Goal: Task Accomplishment & Management: Use online tool/utility

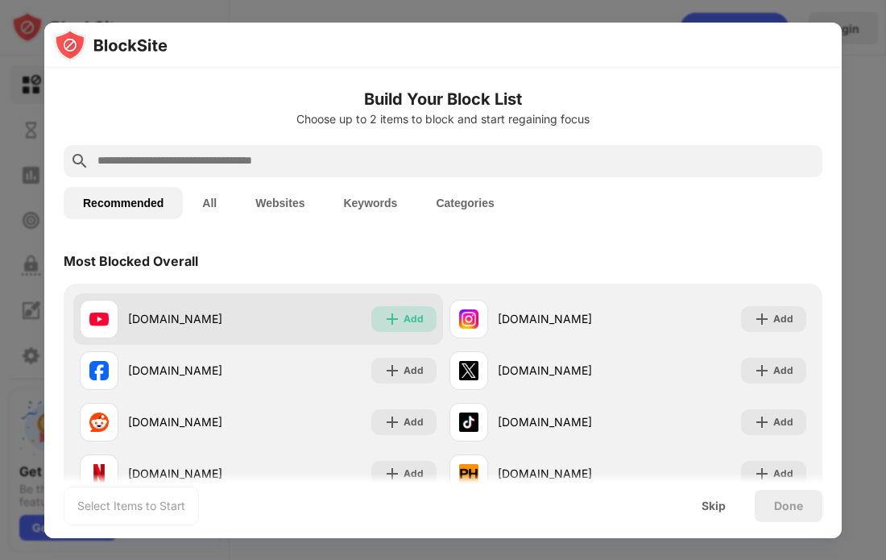
click at [395, 316] on img at bounding box center [392, 319] width 16 height 16
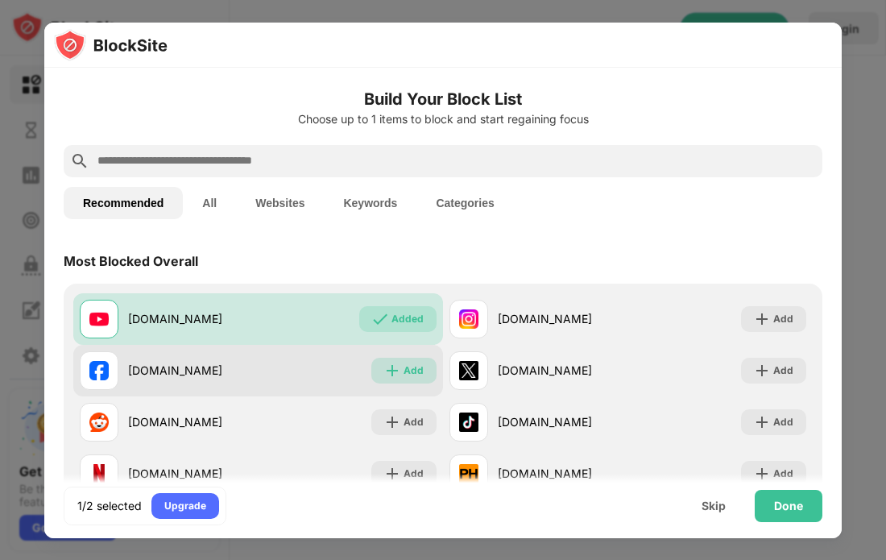
click at [406, 375] on div "Add" at bounding box center [414, 370] width 20 height 16
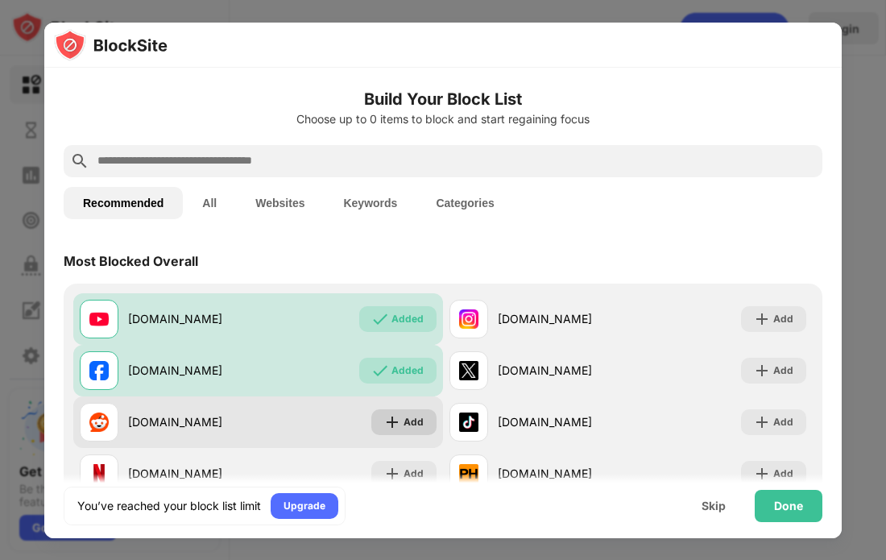
click at [399, 433] on div "Add" at bounding box center [403, 422] width 65 height 26
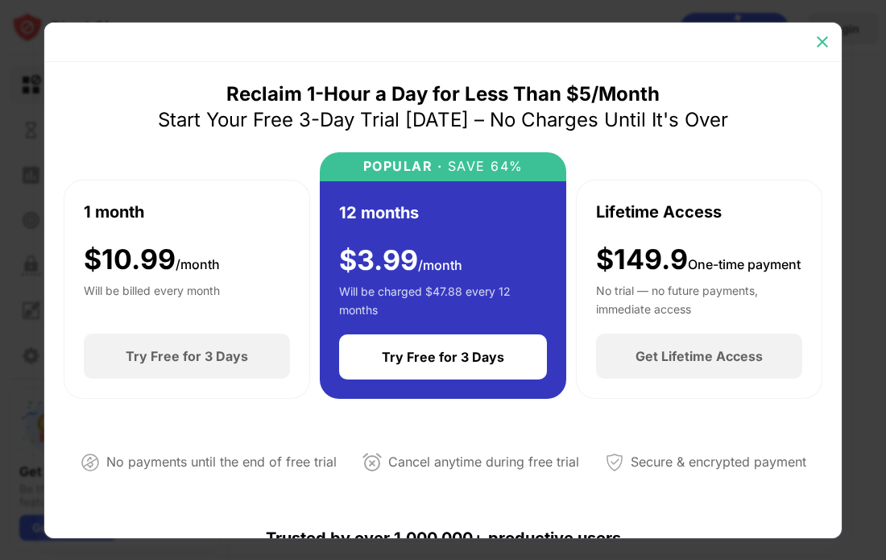
click at [828, 44] on img at bounding box center [822, 42] width 16 height 16
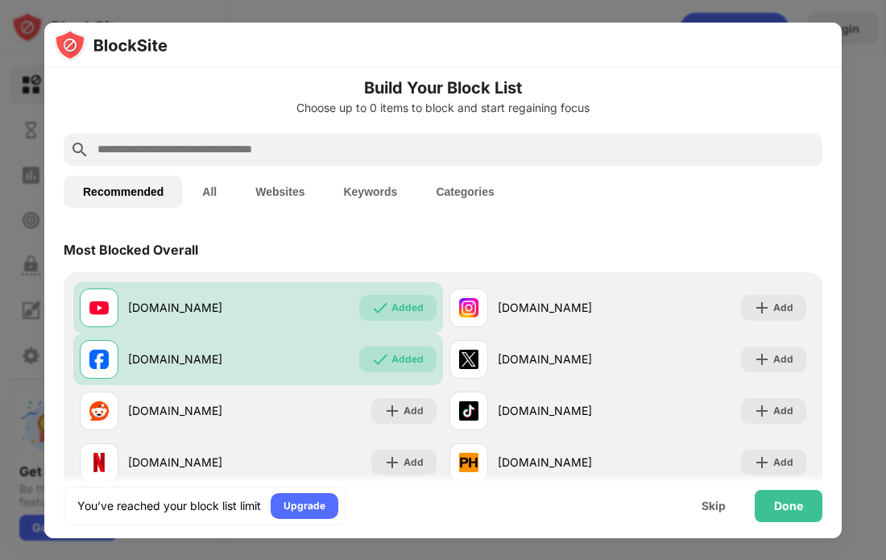
scroll to position [16, 0]
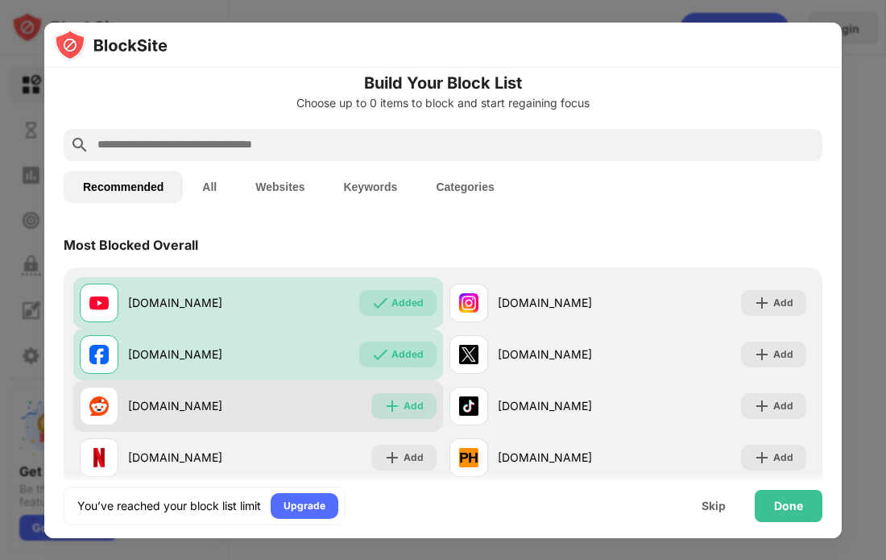
click at [400, 411] on img at bounding box center [392, 406] width 16 height 16
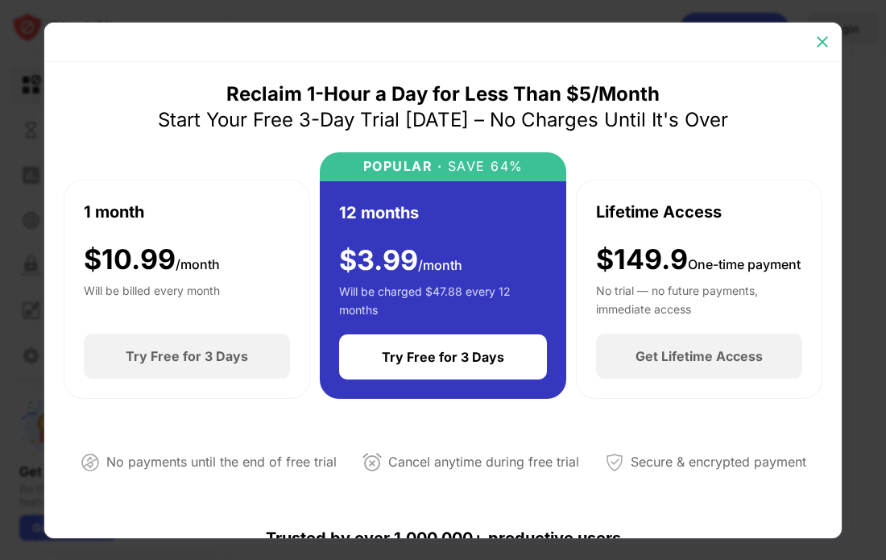
drag, startPoint x: 825, startPoint y: 48, endPoint x: 774, endPoint y: 68, distance: 54.9
click at [825, 47] on img at bounding box center [822, 42] width 16 height 16
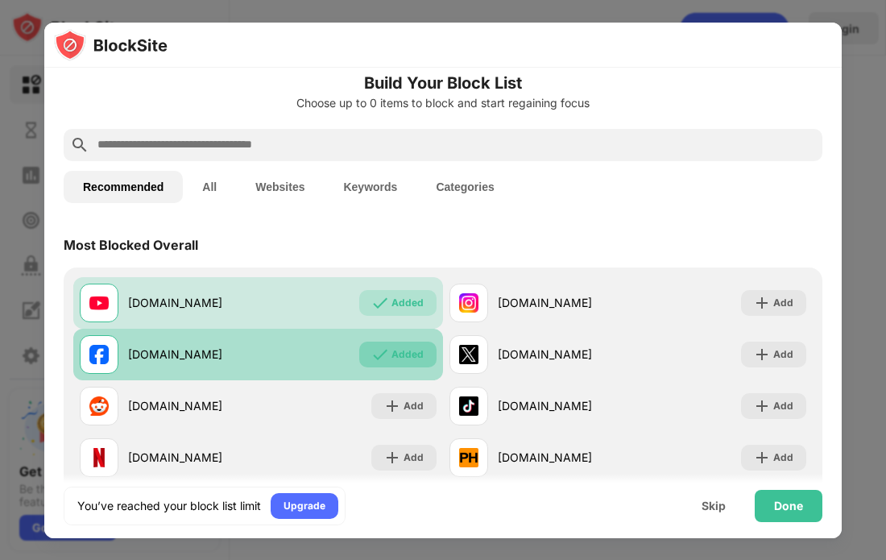
click at [392, 362] on div "Added" at bounding box center [397, 355] width 77 height 26
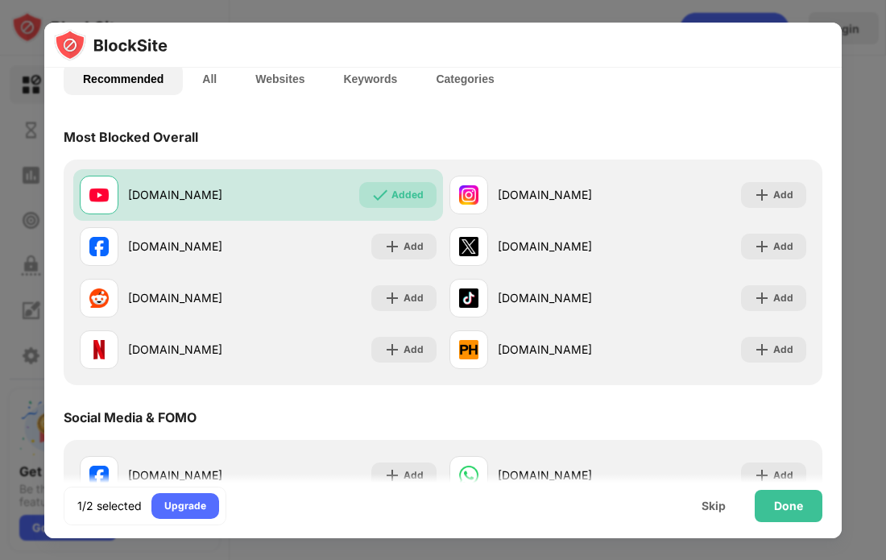
scroll to position [77, 0]
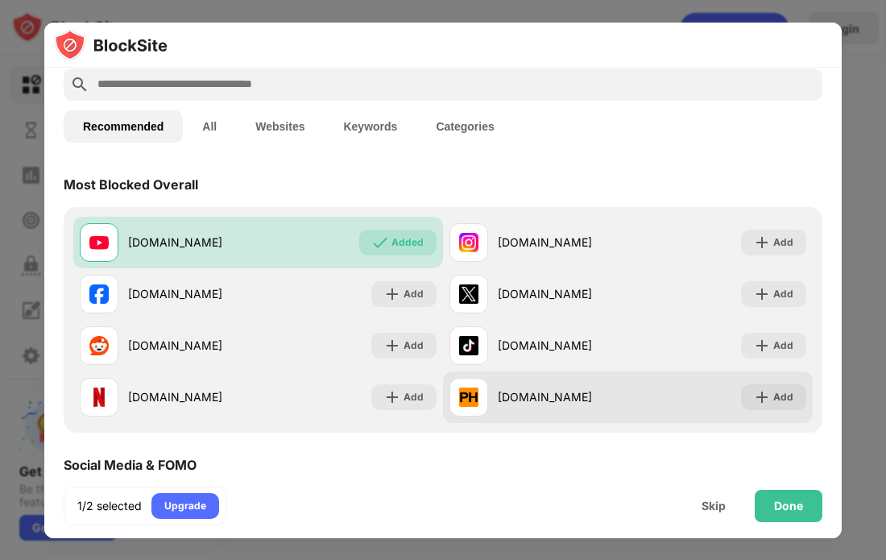
click at [518, 395] on div "[DOMAIN_NAME]" at bounding box center [563, 396] width 130 height 17
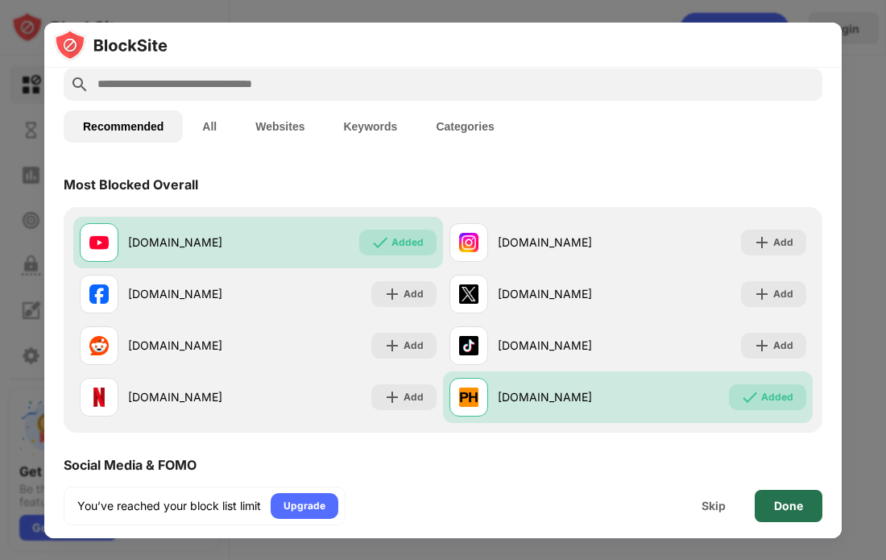
click at [787, 510] on div "Done" at bounding box center [788, 505] width 29 height 13
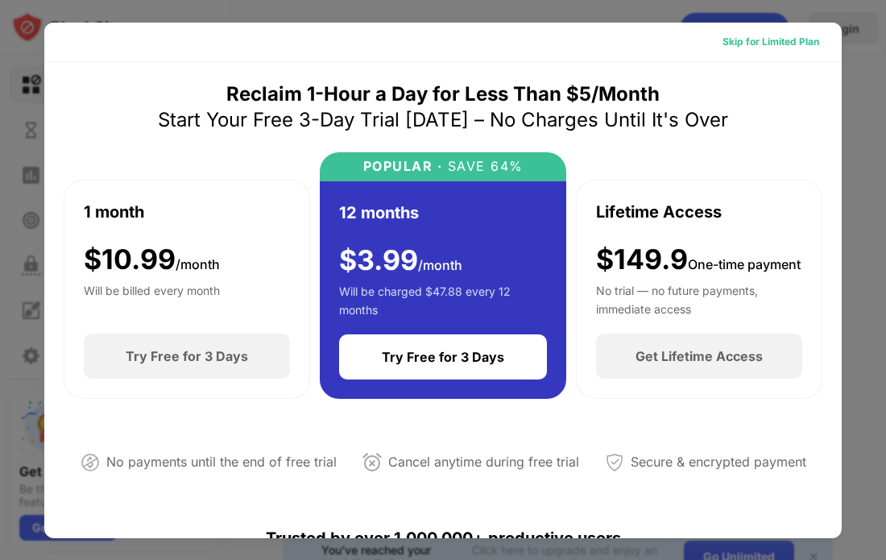
click at [761, 43] on div "Skip for Limited Plan" at bounding box center [771, 42] width 97 height 16
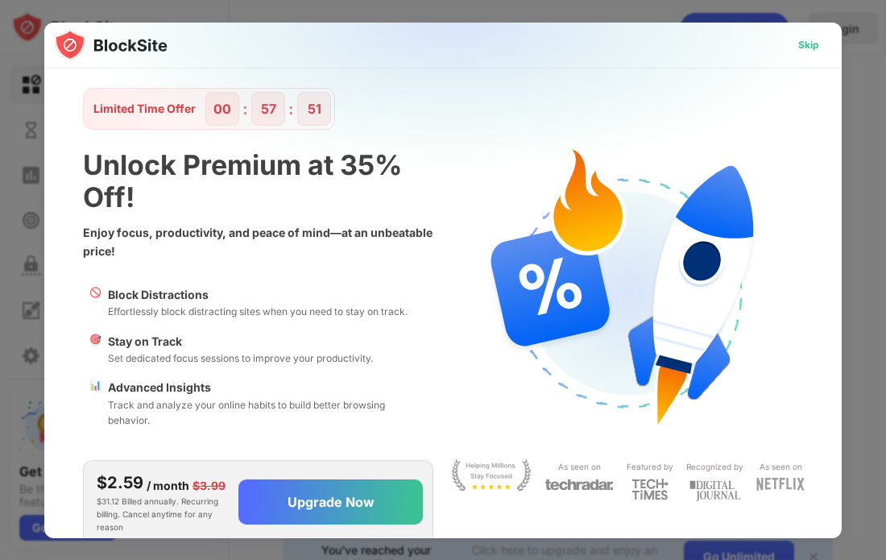
click at [805, 48] on div "Skip" at bounding box center [808, 45] width 21 height 16
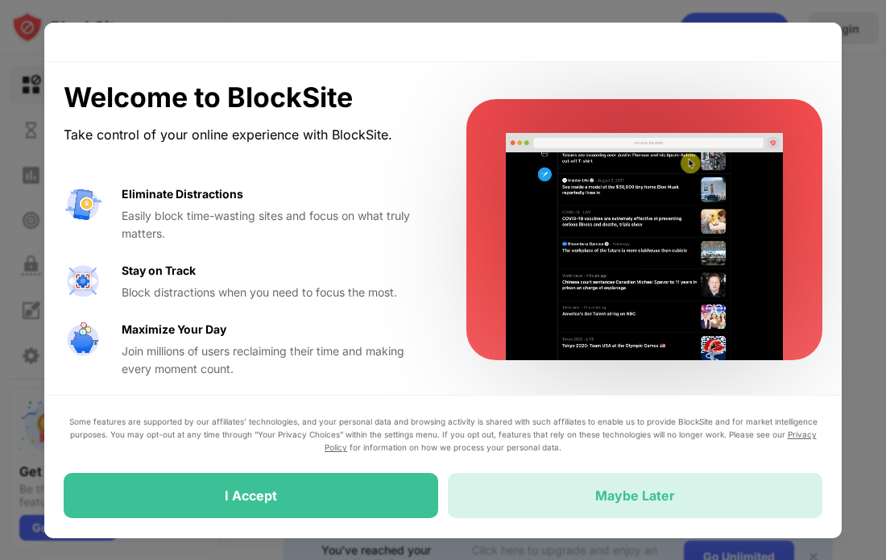
click at [610, 499] on div "Maybe Later" at bounding box center [635, 496] width 80 height 16
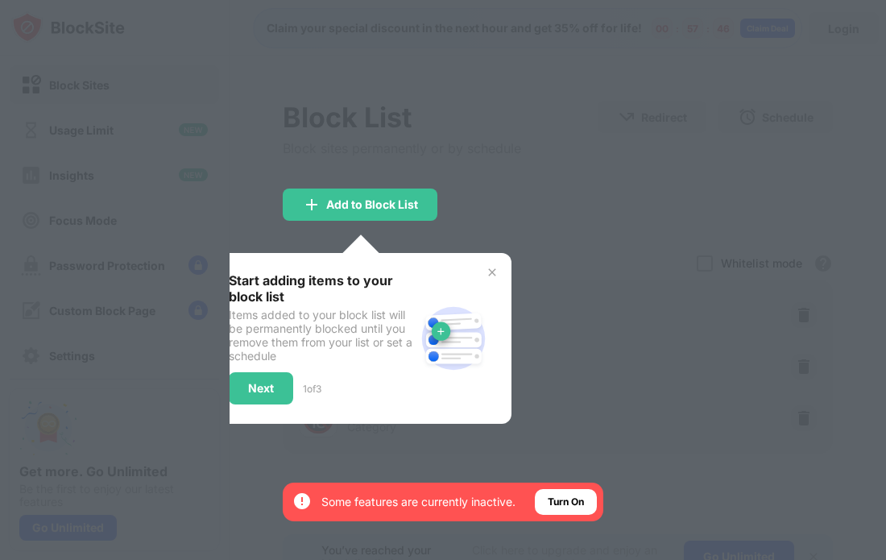
click at [534, 84] on div at bounding box center [443, 280] width 886 height 560
